Goal: Task Accomplishment & Management: Manage account settings

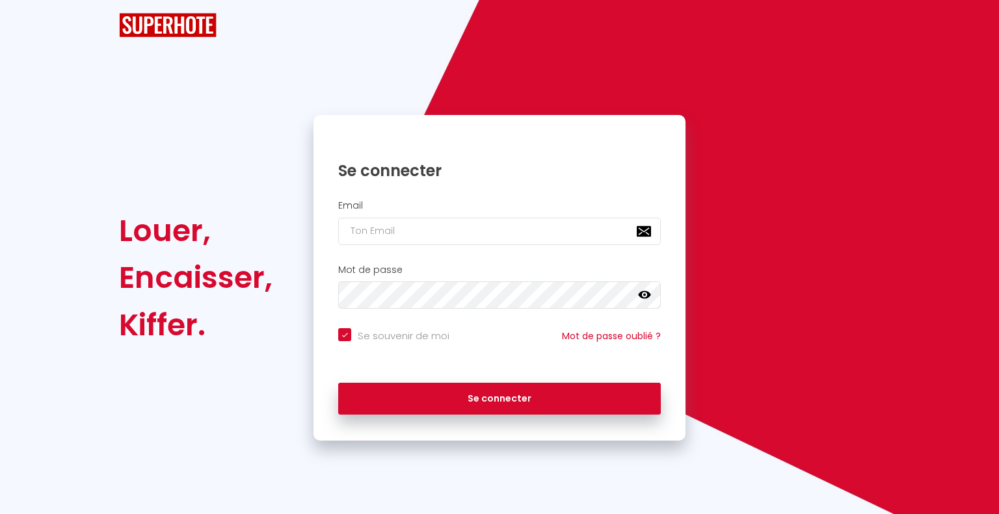
checkbox input "true"
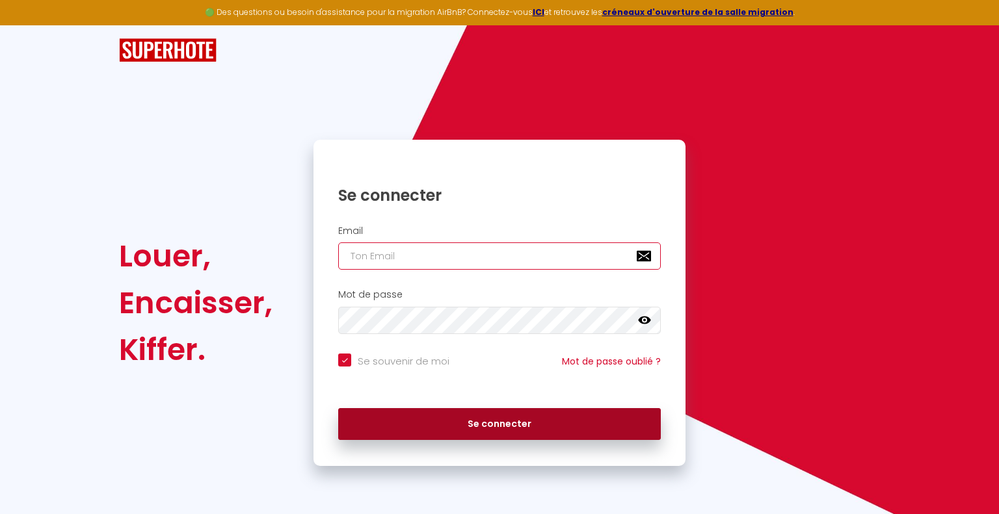
type input "[EMAIL_ADDRESS][DOMAIN_NAME]"
click at [527, 421] on button "Se connecter" at bounding box center [499, 424] width 322 height 33
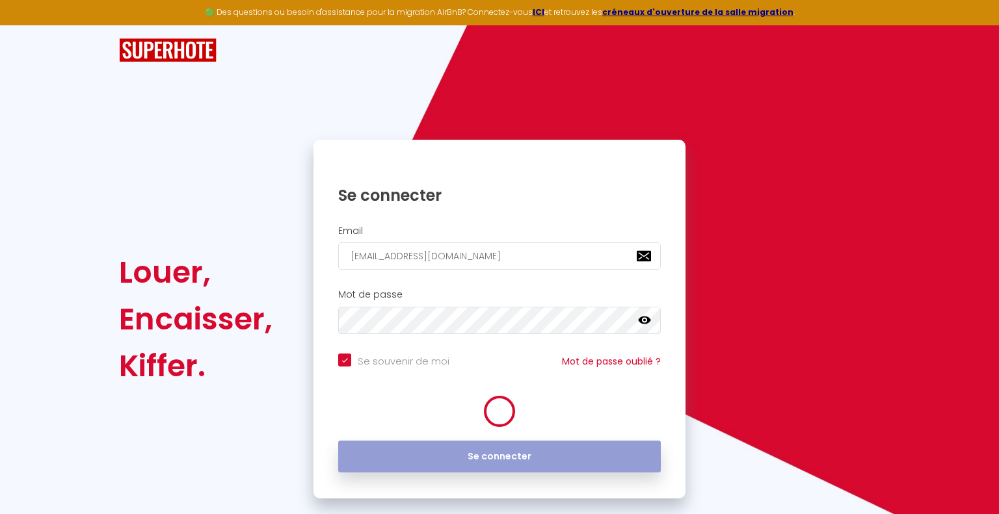
checkbox input "true"
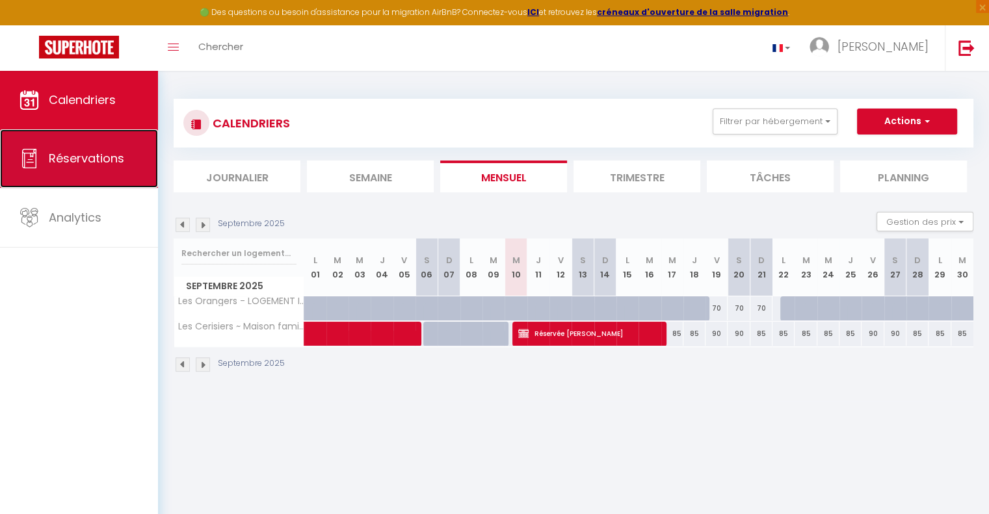
click at [52, 153] on span "Réservations" at bounding box center [86, 158] width 75 height 16
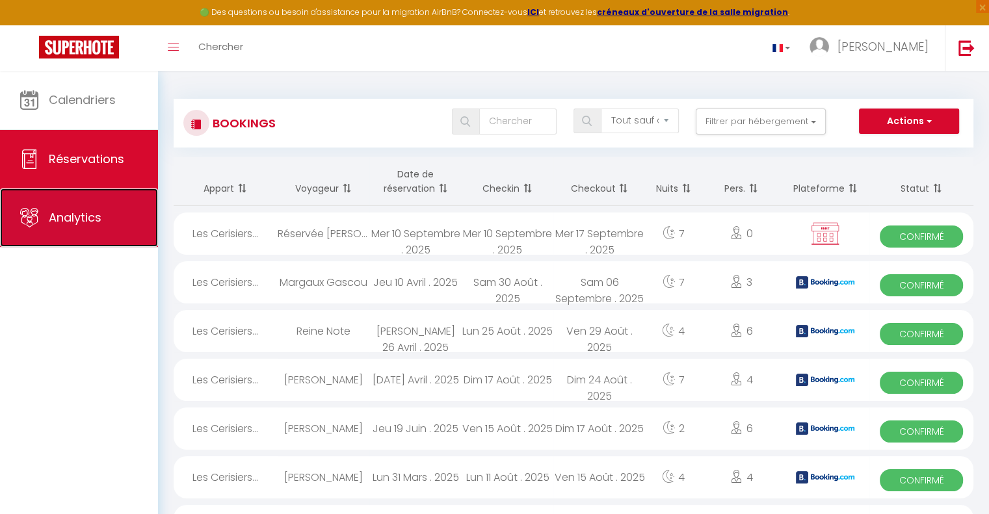
click at [86, 221] on span "Analytics" at bounding box center [75, 217] width 53 height 16
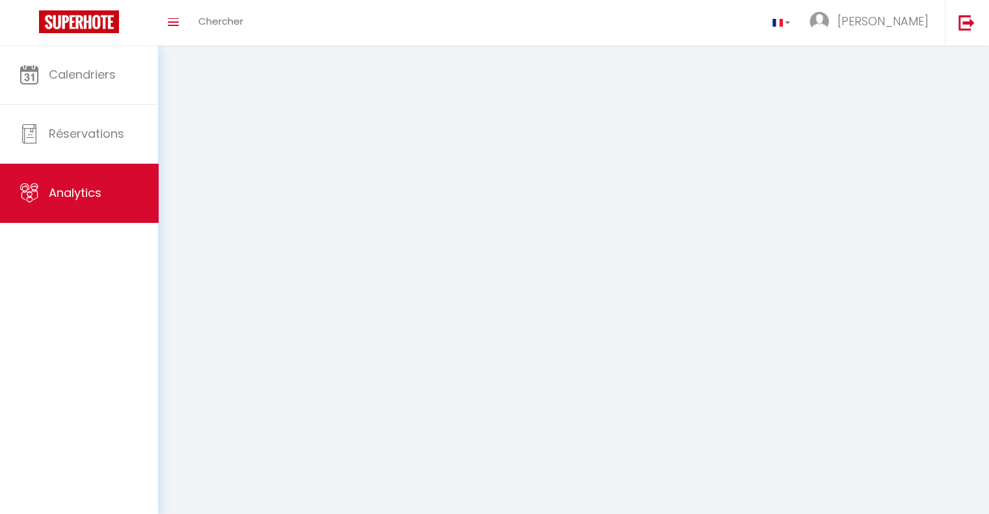
select select "2025"
select select "9"
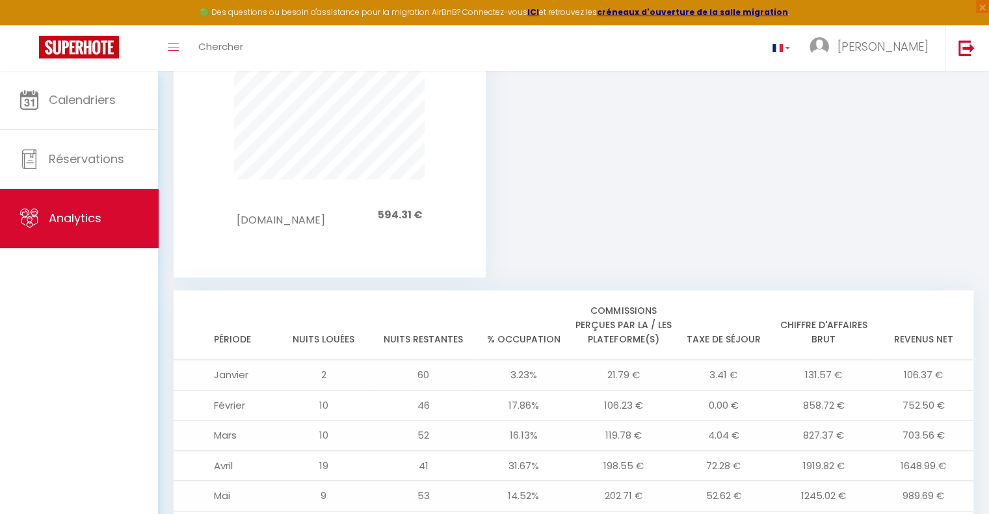
scroll to position [1433, 0]
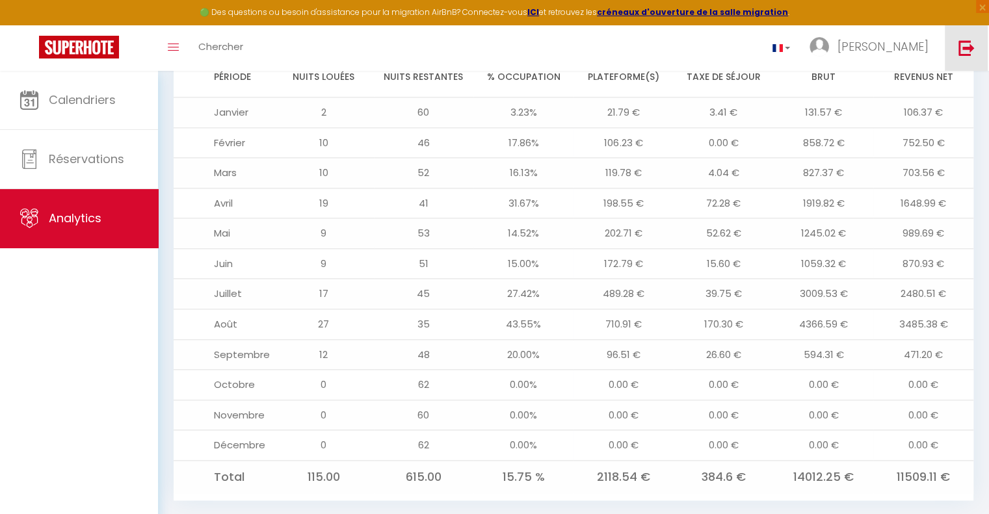
click at [965, 47] on img at bounding box center [966, 48] width 16 height 16
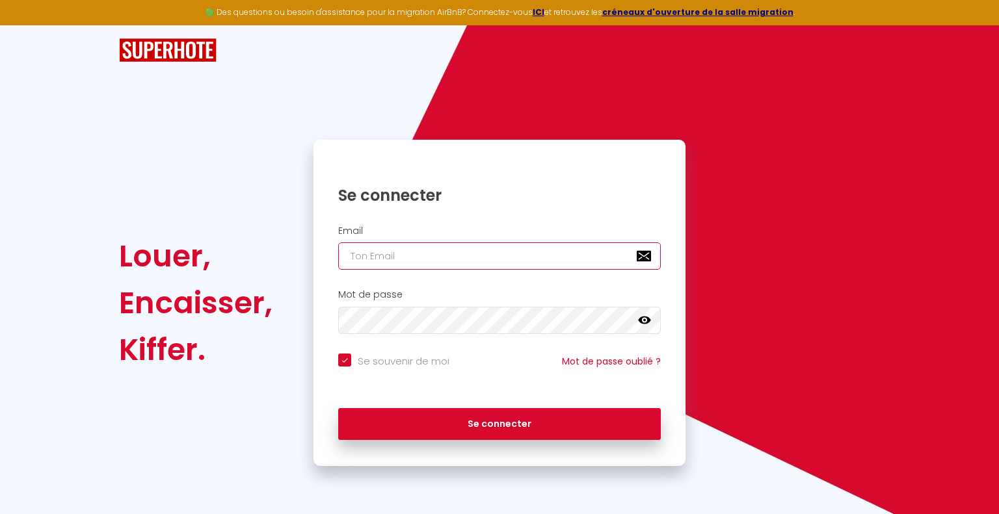
type input "[EMAIL_ADDRESS][DOMAIN_NAME]"
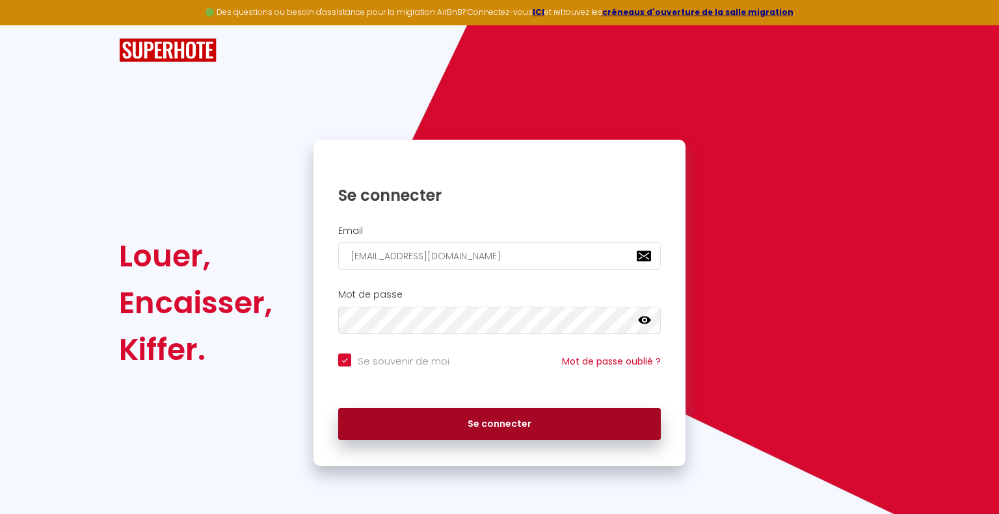
click at [465, 418] on button "Se connecter" at bounding box center [499, 424] width 322 height 33
checkbox input "true"
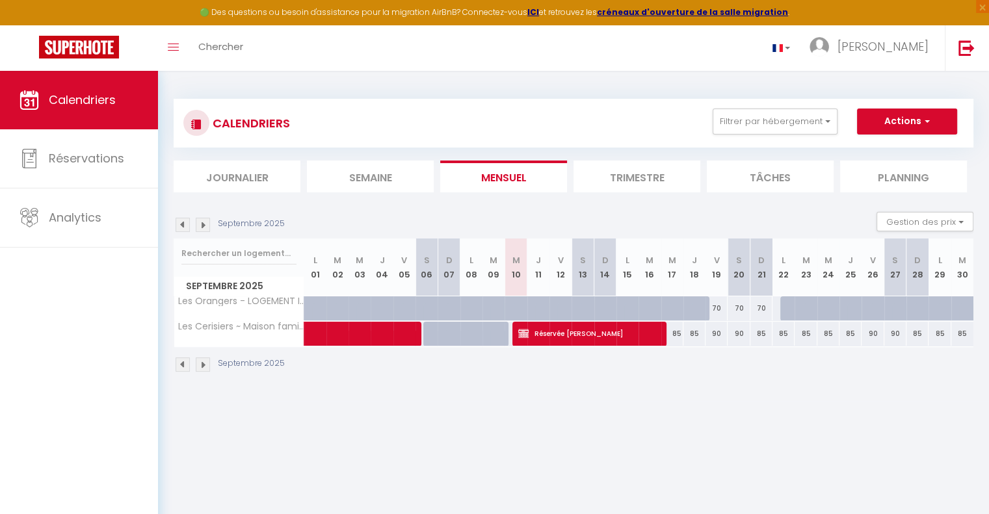
scroll to position [70, 0]
